Goal: Task Accomplishment & Management: Use online tool/utility

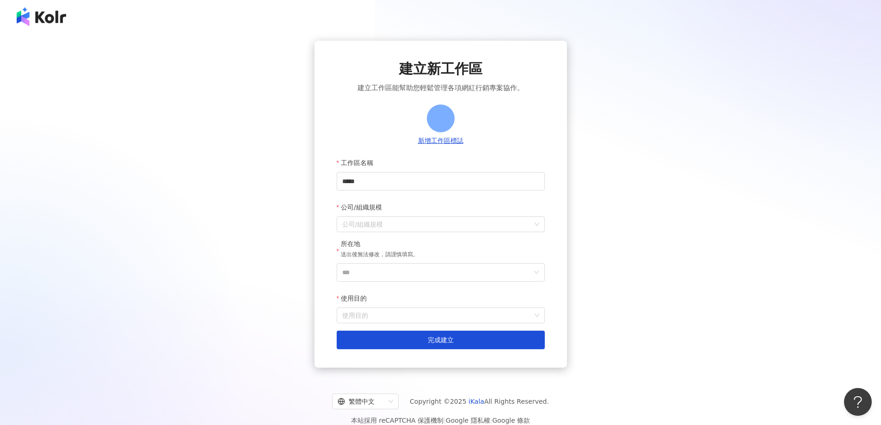
click at [62, 8] on img at bounding box center [41, 16] width 49 height 18
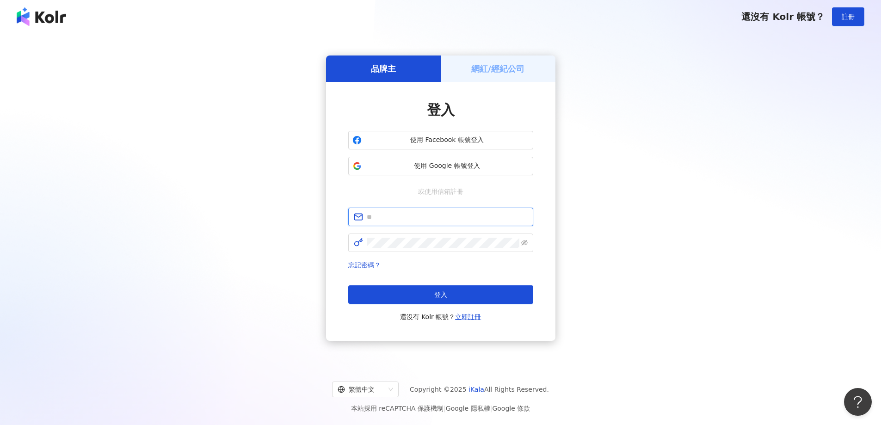
type input "**********"
click at [460, 285] on div "忘記密碼？ 登入 還沒有 Kolr 帳號？ 立即註冊" at bounding box center [440, 290] width 185 height 63
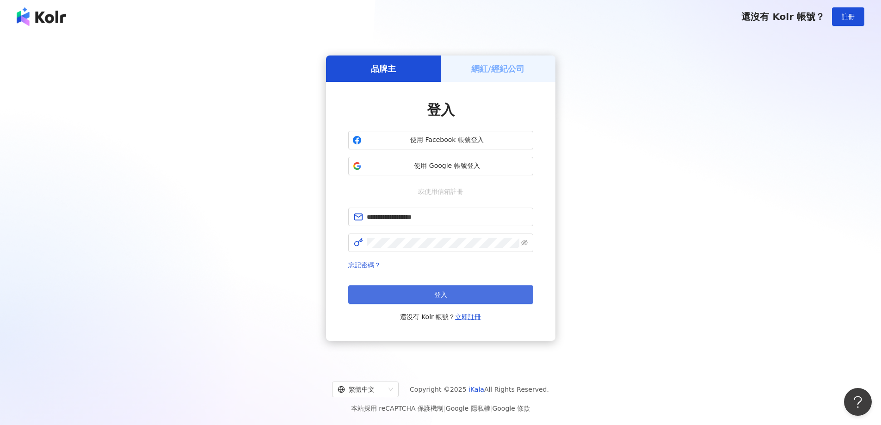
click at [464, 289] on button "登入" at bounding box center [440, 294] width 185 height 18
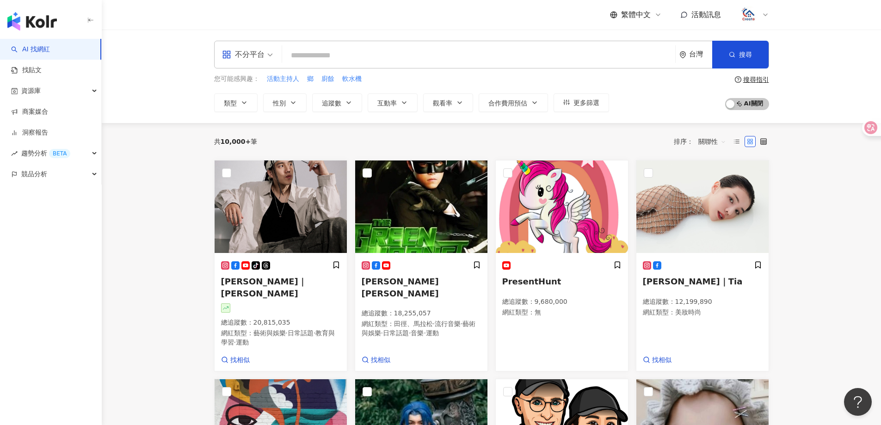
click at [332, 63] on input "search" at bounding box center [479, 56] width 386 height 18
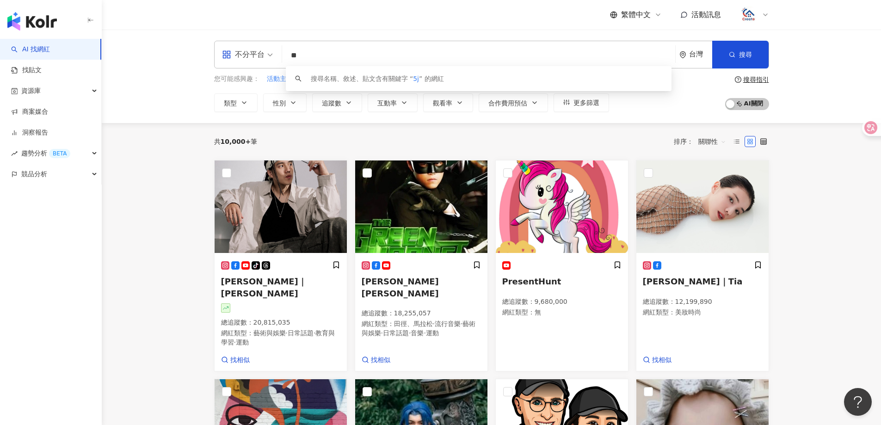
type input "*"
